Goal: Information Seeking & Learning: Learn about a topic

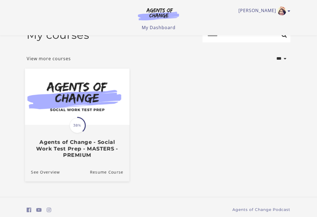
scroll to position [14, 0]
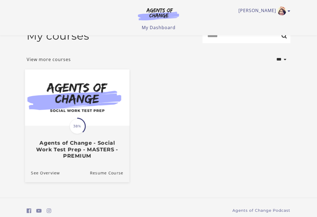
click at [96, 121] on img at bounding box center [77, 97] width 104 height 56
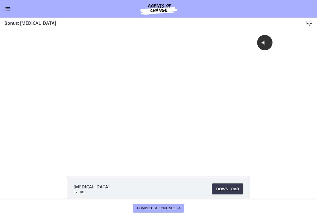
click at [10, 10] on span "Enable menu" at bounding box center [7, 10] width 4 height 1
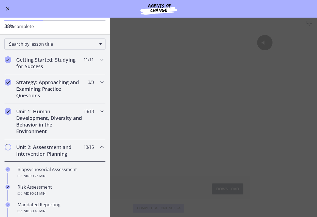
click at [50, 122] on h2 "Unit 1: Human Development, Diversity and Behavior in the Environment" at bounding box center [49, 121] width 67 height 26
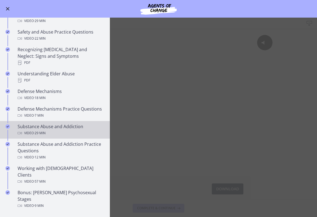
scroll to position [240, 0]
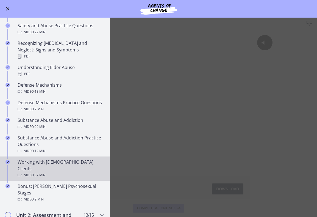
click at [48, 172] on div "Video · 57 min" at bounding box center [61, 175] width 86 height 7
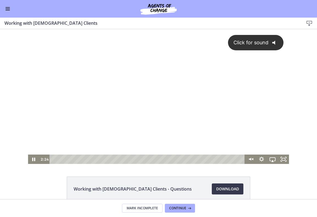
click at [247, 104] on div "Click for sound @keyframes VOLUME_SMALL_WAVE_FLASH { 0% { opacity: 0; } 33% { o…" at bounding box center [158, 91] width 261 height 125
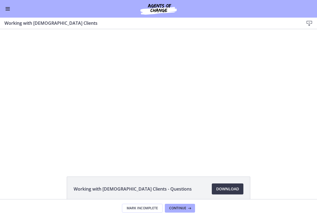
click at [11, 14] on div "Go to Dashboard" at bounding box center [158, 9] width 317 height 18
click at [8, 10] on button "Enable menu" at bounding box center [7, 8] width 7 height 7
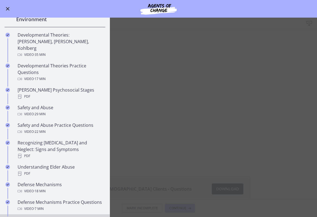
scroll to position [80, 0]
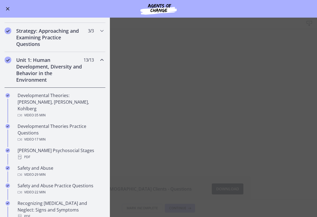
click at [90, 70] on div "Unit 1: Human Development, Diversity and Behavior in the Environment 13 / 13 Co…" at bounding box center [54, 70] width 101 height 36
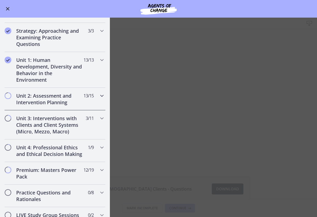
click at [56, 107] on div "Unit 2: Assessment and Intervention Planning 13 / 15 Completed" at bounding box center [54, 99] width 101 height 23
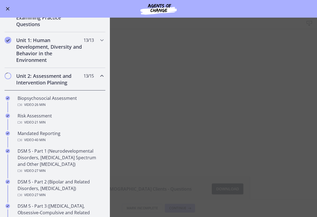
scroll to position [103, 0]
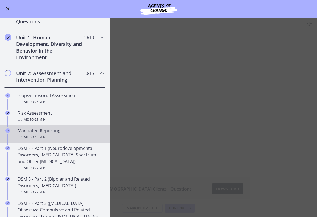
click at [51, 130] on div "Mandated Reporting Video · 40 min" at bounding box center [61, 133] width 86 height 13
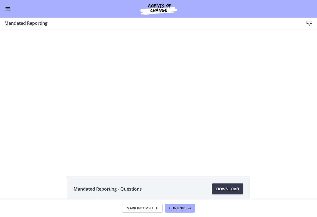
click at [12, 10] on div "Go to Dashboard" at bounding box center [158, 9] width 317 height 18
click at [8, 9] on span "Enable menu" at bounding box center [7, 9] width 4 height 1
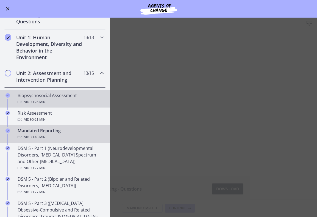
click at [32, 101] on div "Video · 26 min" at bounding box center [61, 102] width 86 height 7
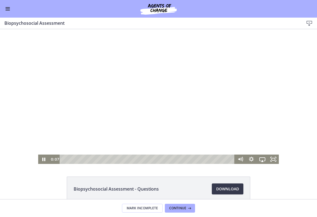
click at [71, 107] on div at bounding box center [158, 96] width 241 height 135
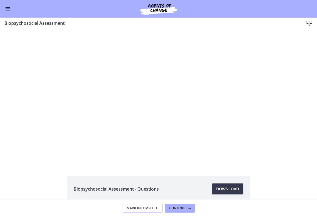
click at [7, 9] on button "Enable menu" at bounding box center [7, 8] width 7 height 7
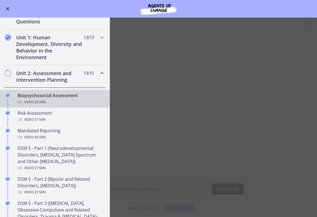
click at [77, 96] on div "Biopsychosocial Assessment Video · 26 min" at bounding box center [61, 98] width 86 height 13
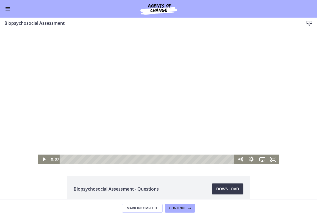
click at [113, 100] on div at bounding box center [158, 96] width 241 height 135
click at [79, 74] on div at bounding box center [158, 96] width 241 height 135
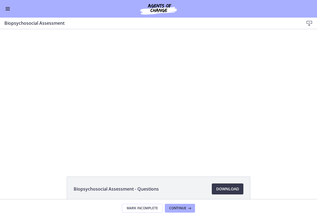
click at [11, 8] on div "Go to Dashboard" at bounding box center [158, 9] width 317 height 18
click at [7, 11] on button "Enable menu" at bounding box center [7, 8] width 7 height 7
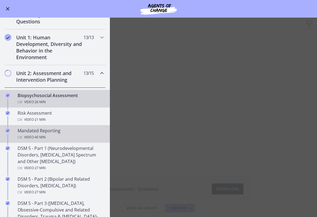
click at [38, 133] on div "Mandated Reporting Video · 40 min" at bounding box center [61, 133] width 86 height 13
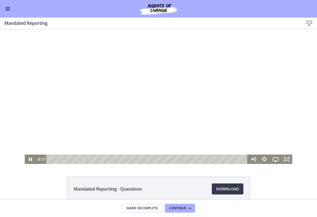
click at [139, 112] on div at bounding box center [159, 96] width 268 height 135
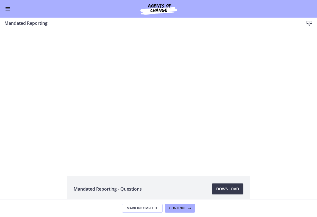
click at [139, 112] on div at bounding box center [159, 96] width 268 height 135
click at [9, 6] on button "Enable menu" at bounding box center [7, 8] width 7 height 7
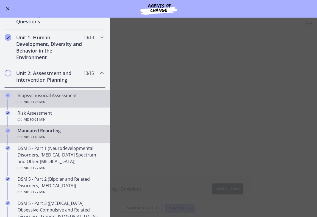
click at [35, 102] on span "· 26 min" at bounding box center [40, 102] width 12 height 7
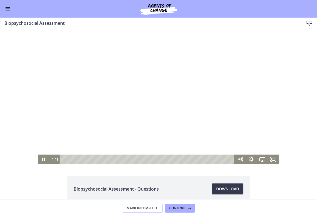
click at [137, 100] on div at bounding box center [158, 96] width 241 height 135
click at [155, 80] on div at bounding box center [158, 96] width 241 height 135
click at [118, 92] on div at bounding box center [158, 96] width 241 height 135
click at [120, 87] on div at bounding box center [158, 96] width 241 height 135
click at [224, 111] on div at bounding box center [158, 96] width 241 height 135
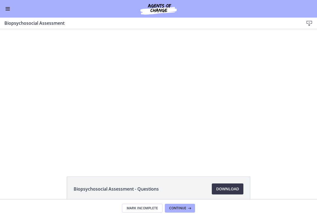
click at [224, 111] on div at bounding box center [158, 96] width 241 height 135
click at [229, 15] on div "Go to Dashboard" at bounding box center [158, 9] width 317 height 18
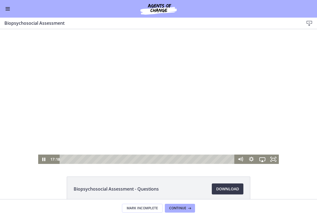
click at [82, 102] on div at bounding box center [158, 96] width 241 height 135
click at [99, 106] on div at bounding box center [158, 96] width 241 height 135
click at [94, 95] on div at bounding box center [158, 96] width 241 height 135
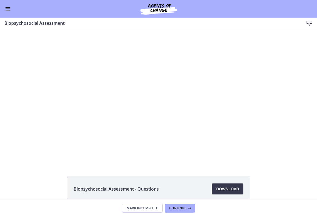
click at [94, 95] on div at bounding box center [158, 96] width 241 height 135
click at [6, 9] on span "Enable menu" at bounding box center [7, 9] width 4 height 1
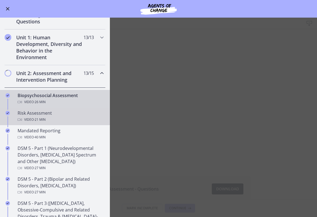
click at [41, 114] on div "Risk Assessment Video · 21 min" at bounding box center [61, 116] width 86 height 13
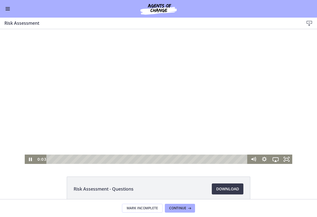
click at [128, 120] on div at bounding box center [159, 96] width 268 height 135
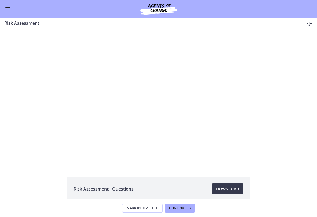
click at [128, 120] on div at bounding box center [159, 96] width 268 height 135
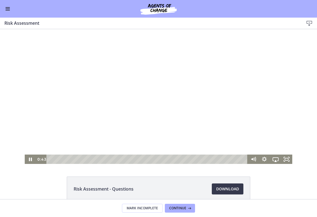
click at [129, 104] on div at bounding box center [159, 96] width 268 height 135
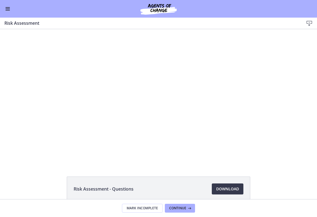
click at [8, 8] on button "Enable menu" at bounding box center [7, 8] width 7 height 7
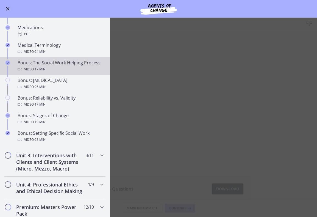
scroll to position [393, 0]
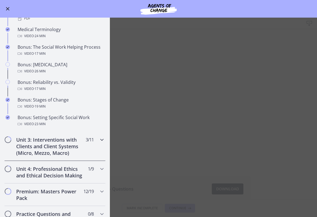
click at [32, 145] on h2 "Unit 3: Interventions with Clients and Client Systems (Micro, Mezzo, Macro)" at bounding box center [49, 146] width 67 height 20
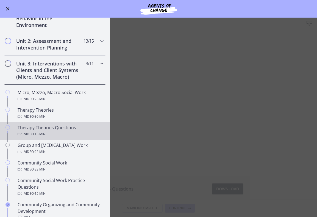
scroll to position [138, 0]
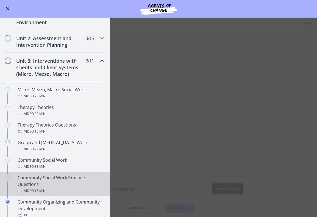
click at [70, 186] on div "Community Social Work Practice Questions Video · 15 min" at bounding box center [61, 184] width 86 height 20
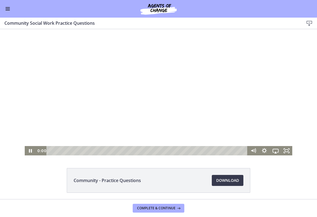
scroll to position [13, 0]
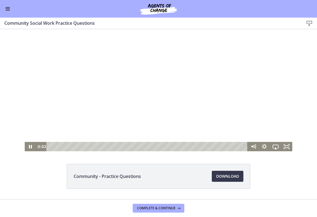
click at [203, 118] on div at bounding box center [159, 83] width 268 height 135
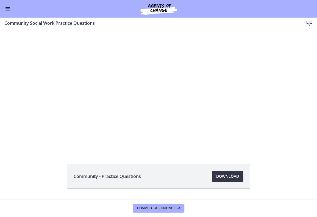
click at [229, 180] on link "Download Opens in a new window" at bounding box center [228, 176] width 32 height 11
click at [8, 7] on button "Enable menu" at bounding box center [7, 8] width 7 height 7
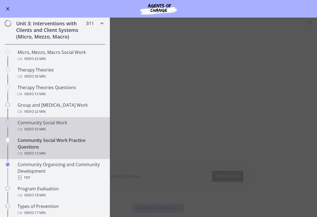
scroll to position [177, 0]
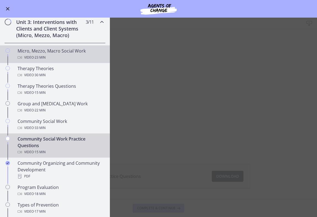
click at [61, 58] on div "Video · 23 min" at bounding box center [61, 57] width 86 height 7
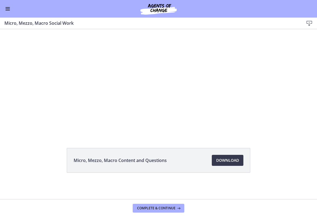
scroll to position [29, 0]
click at [228, 160] on span "Download Opens in a new window" at bounding box center [227, 160] width 23 height 7
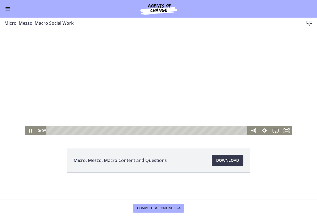
click at [9, 10] on button "Enable menu" at bounding box center [7, 8] width 7 height 7
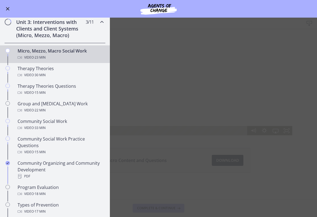
click at [43, 30] on h2 "Unit 3: Interventions with Clients and Client Systems (Micro, Mezzo, Macro)" at bounding box center [49, 29] width 67 height 20
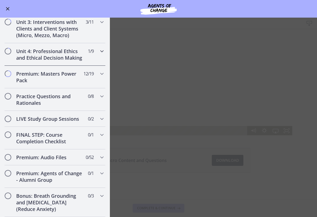
click at [43, 59] on h2 "Unit 4: Professional Ethics and Ethical Decision Making" at bounding box center [49, 54] width 67 height 13
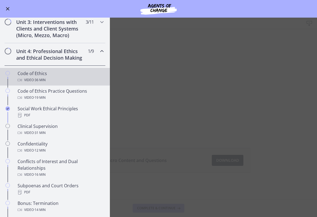
click at [46, 82] on span "· 36 min" at bounding box center [40, 80] width 12 height 7
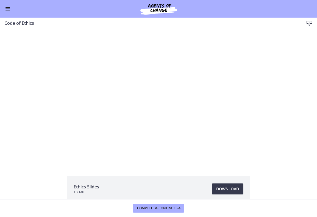
click at [7, 11] on button "Enable menu" at bounding box center [7, 8] width 7 height 7
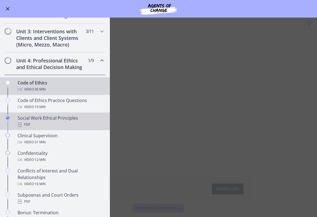
scroll to position [160, 0]
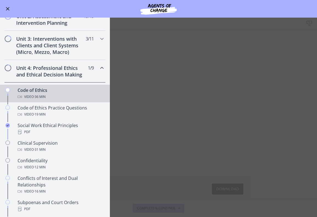
click at [27, 83] on ul "Code of Ethics Video · 36 min Code of Ethics Practice Questions Video · 19 min …" at bounding box center [55, 170] width 110 height 176
click at [37, 53] on h2 "Unit 3: Interventions with Clients and Client Systems (Micro, Mezzo, Macro)" at bounding box center [49, 45] width 67 height 20
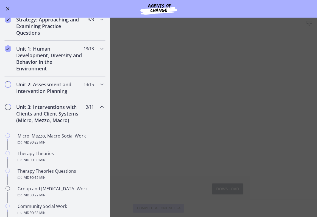
scroll to position [67, 0]
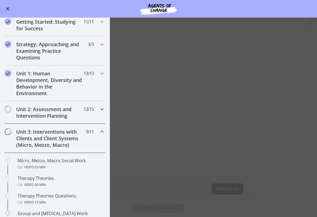
click at [35, 115] on h2 "Unit 2: Assessment and Intervention Planning" at bounding box center [49, 112] width 67 height 13
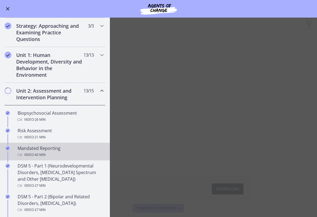
scroll to position [85, 0]
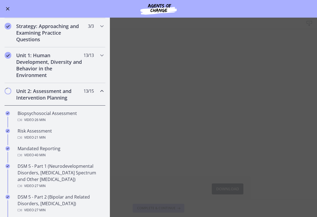
click at [36, 102] on div "Unit 2: Assessment and Intervention Planning 13 / 15 Completed" at bounding box center [54, 94] width 101 height 23
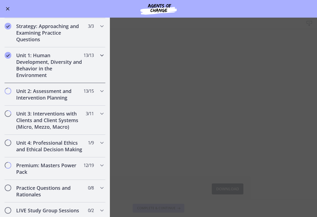
click at [43, 69] on h2 "Unit 1: Human Development, Diversity and Behavior in the Environment" at bounding box center [49, 65] width 67 height 26
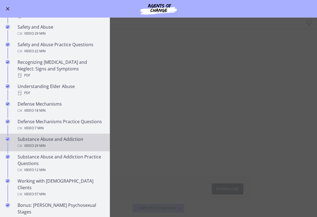
scroll to position [206, 0]
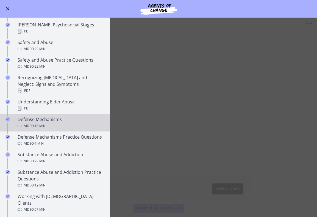
click at [37, 123] on span "· 18 min" at bounding box center [40, 126] width 12 height 7
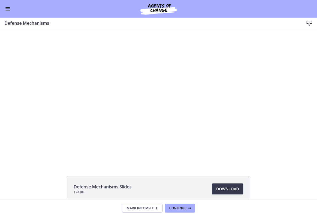
click at [7, 8] on button "Enable menu" at bounding box center [7, 8] width 7 height 7
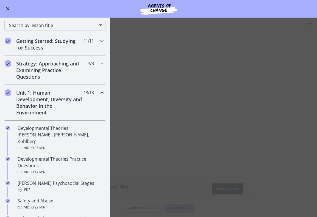
scroll to position [43, 0]
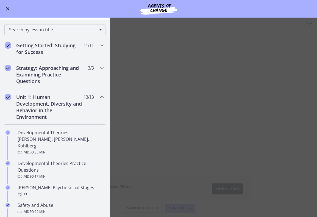
click at [37, 113] on h2 "Unit 1: Human Development, Diversity and Behavior in the Environment" at bounding box center [49, 107] width 67 height 26
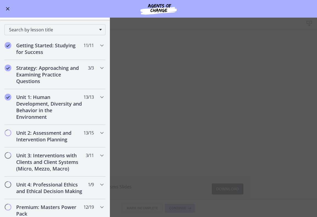
click at [173, 79] on main "Defense Mechanisms Download Enable fullscreen Defense Mechanisms Slides 124 KB …" at bounding box center [158, 117] width 317 height 199
click at [6, 9] on button "Enable menu" at bounding box center [7, 8] width 7 height 7
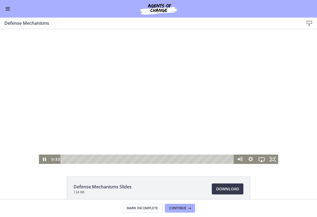
click at [88, 75] on div at bounding box center [159, 96] width 240 height 135
click at [92, 81] on div at bounding box center [159, 96] width 240 height 135
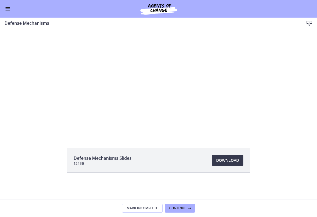
scroll to position [29, 0]
click at [227, 161] on span "Download Opens in a new window" at bounding box center [227, 160] width 23 height 7
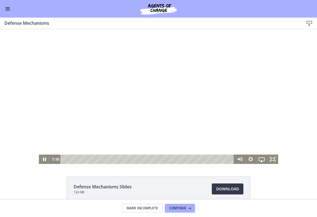
scroll to position [0, 0]
click at [117, 104] on div at bounding box center [159, 96] width 240 height 135
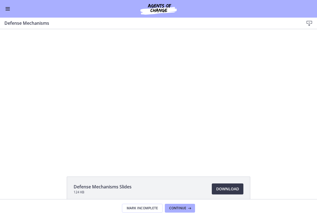
click at [117, 104] on div at bounding box center [159, 96] width 240 height 135
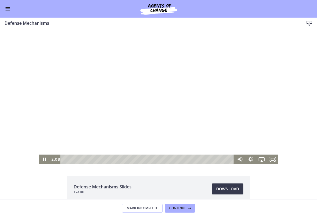
click at [180, 83] on div at bounding box center [159, 96] width 240 height 135
click at [94, 73] on div at bounding box center [159, 96] width 240 height 135
click at [190, 83] on div at bounding box center [159, 96] width 240 height 135
click at [119, 70] on div at bounding box center [159, 96] width 240 height 135
click at [92, 65] on div at bounding box center [159, 96] width 240 height 135
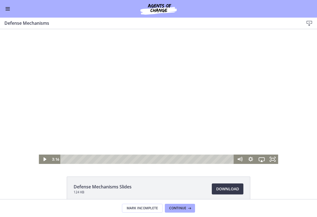
click at [155, 37] on div at bounding box center [159, 96] width 240 height 135
click at [94, 158] on div "Playbar" at bounding box center [93, 159] width 3 height 3
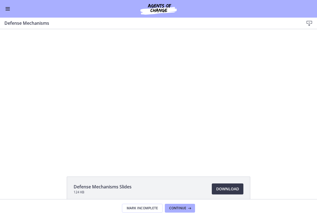
click at [147, 98] on div at bounding box center [159, 96] width 240 height 135
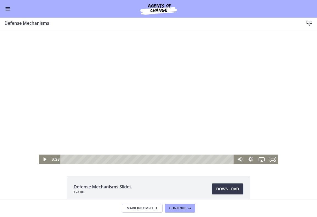
click at [126, 103] on div at bounding box center [159, 96] width 240 height 135
click at [125, 97] on div at bounding box center [159, 96] width 240 height 135
click at [120, 76] on div at bounding box center [159, 96] width 240 height 135
click at [122, 72] on div at bounding box center [159, 96] width 240 height 135
click at [62, 85] on div at bounding box center [159, 96] width 240 height 135
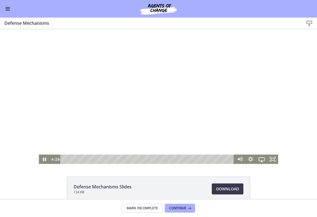
click at [130, 78] on div at bounding box center [159, 96] width 240 height 135
click at [109, 92] on div at bounding box center [159, 96] width 240 height 135
click at [138, 81] on div at bounding box center [159, 96] width 240 height 135
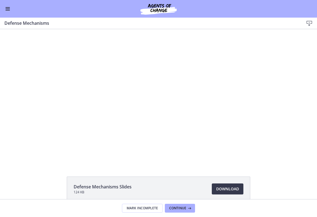
click at [138, 81] on div at bounding box center [159, 96] width 240 height 135
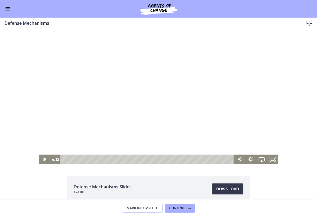
click at [231, 118] on div at bounding box center [159, 96] width 240 height 135
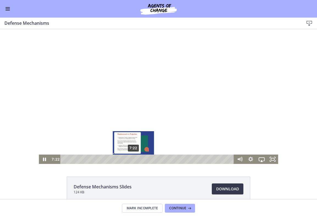
click at [134, 159] on div "7:22" at bounding box center [147, 159] width 167 height 9
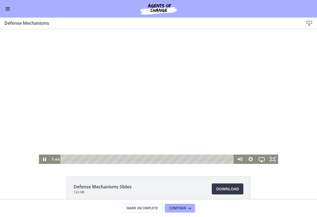
click at [144, 122] on div at bounding box center [159, 96] width 240 height 135
click at [128, 132] on div at bounding box center [159, 96] width 240 height 135
click at [110, 77] on div at bounding box center [159, 96] width 240 height 135
click at [217, 93] on div at bounding box center [159, 96] width 240 height 135
click at [134, 86] on div at bounding box center [159, 96] width 240 height 135
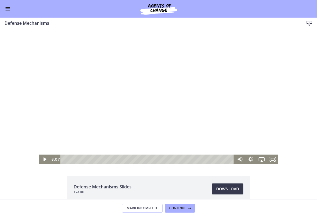
click at [82, 100] on div at bounding box center [159, 96] width 240 height 135
click at [156, 71] on div at bounding box center [159, 96] width 240 height 135
click at [71, 78] on div at bounding box center [159, 96] width 240 height 135
click at [111, 73] on div at bounding box center [159, 96] width 240 height 135
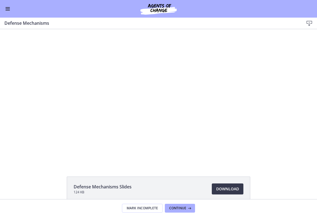
click at [111, 73] on div at bounding box center [159, 96] width 240 height 135
click at [232, 187] on span "Download Opens in a new window" at bounding box center [227, 189] width 23 height 7
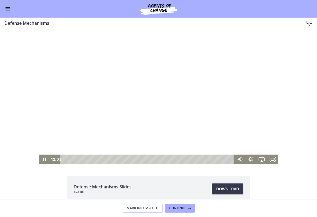
click at [114, 120] on div at bounding box center [159, 96] width 240 height 135
click at [122, 94] on div at bounding box center [159, 96] width 240 height 135
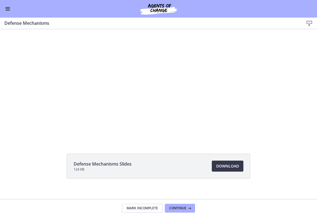
scroll to position [28, 0]
